Goal: Task Accomplishment & Management: Complete application form

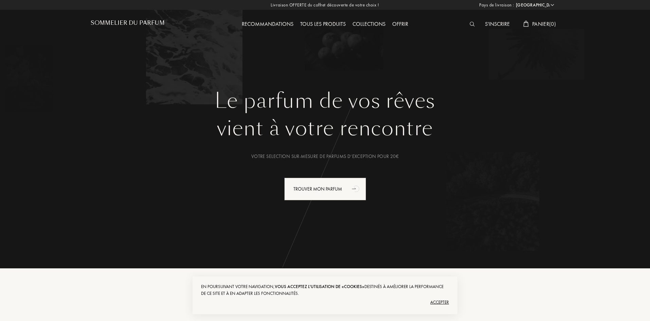
select select "FR"
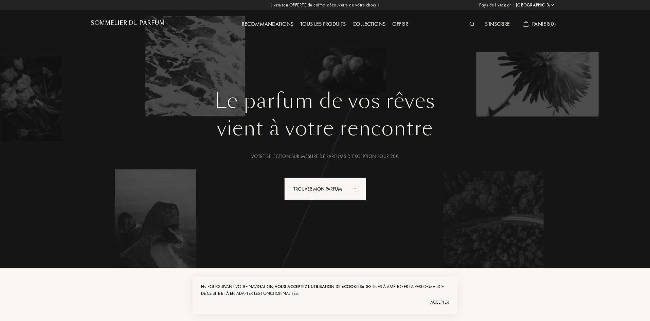
click at [443, 305] on div "Accepter" at bounding box center [325, 302] width 248 height 11
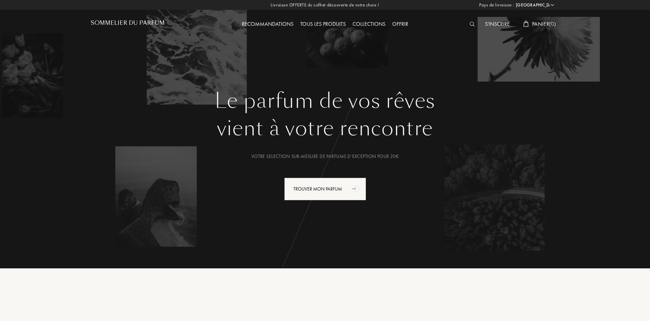
click at [486, 23] on div "S'inscrire" at bounding box center [497, 24] width 32 height 9
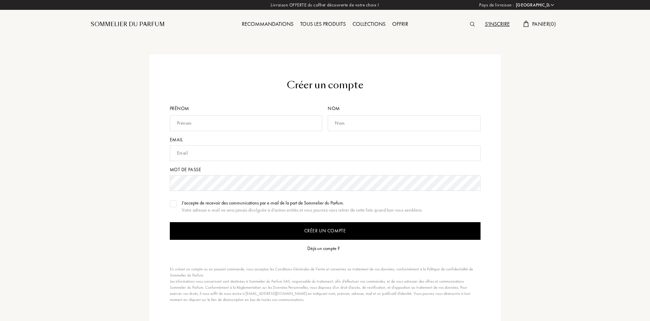
select select "FR"
click at [322, 248] on div "Déjà un compte ?" at bounding box center [323, 248] width 32 height 7
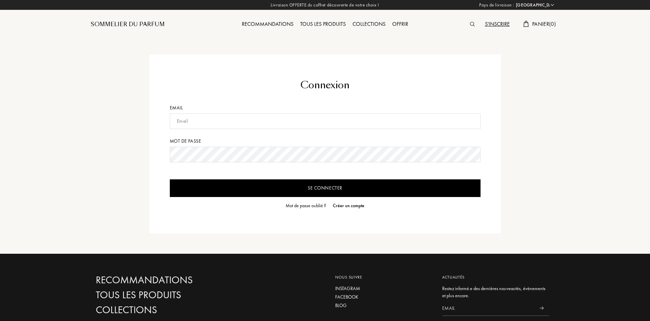
select select "FR"
